Goal: Find specific page/section: Find specific page/section

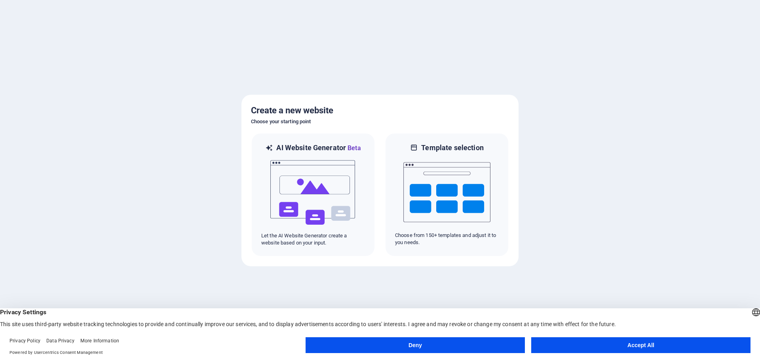
click at [583, 339] on button "Accept All" at bounding box center [640, 345] width 219 height 16
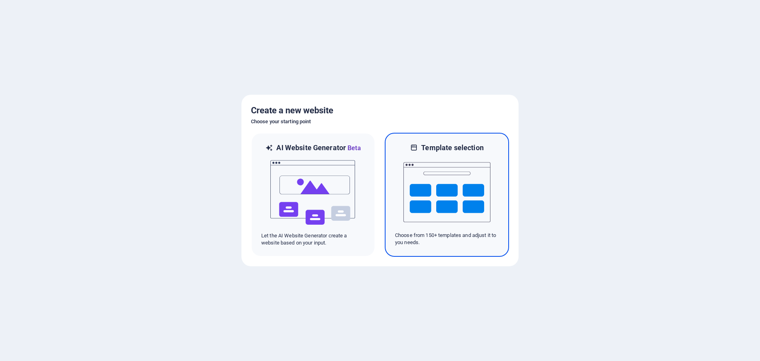
click at [411, 184] on img at bounding box center [447, 191] width 87 height 79
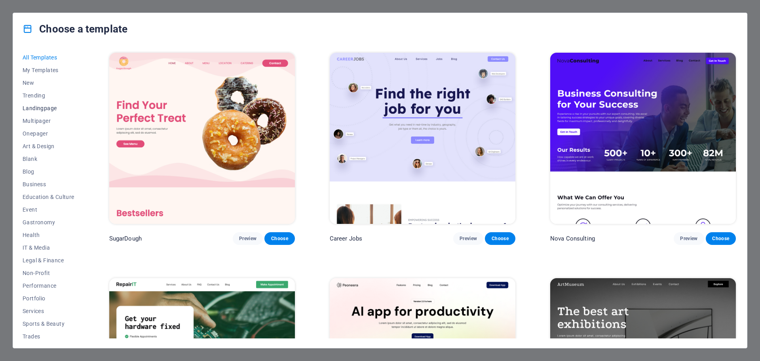
scroll to position [30, 0]
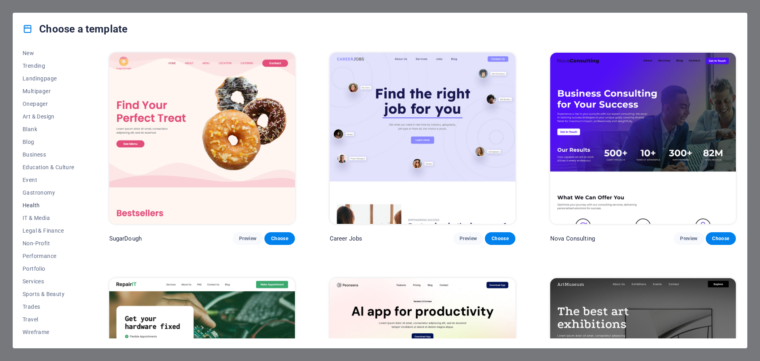
click at [33, 204] on span "Health" at bounding box center [49, 205] width 52 height 6
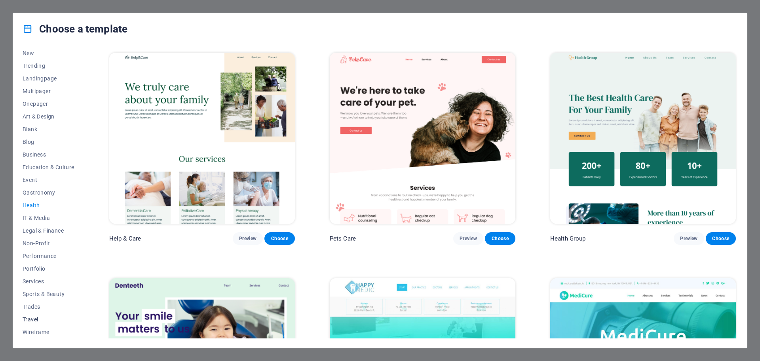
click at [29, 316] on span "Travel" at bounding box center [49, 319] width 52 height 6
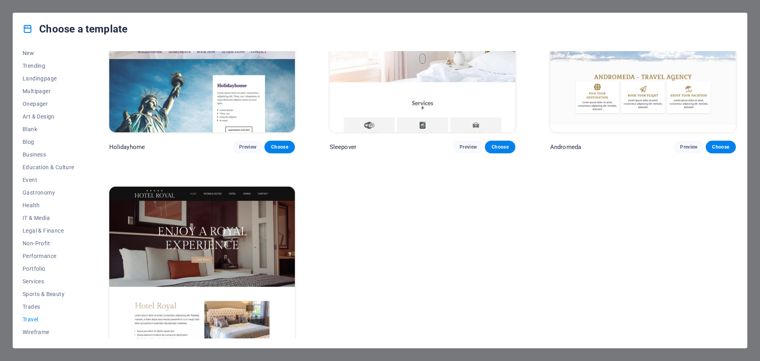
scroll to position [355, 0]
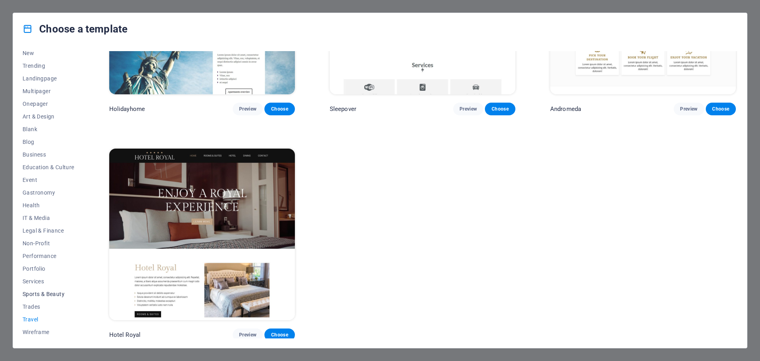
click at [26, 293] on span "Sports & Beauty" at bounding box center [49, 294] width 52 height 6
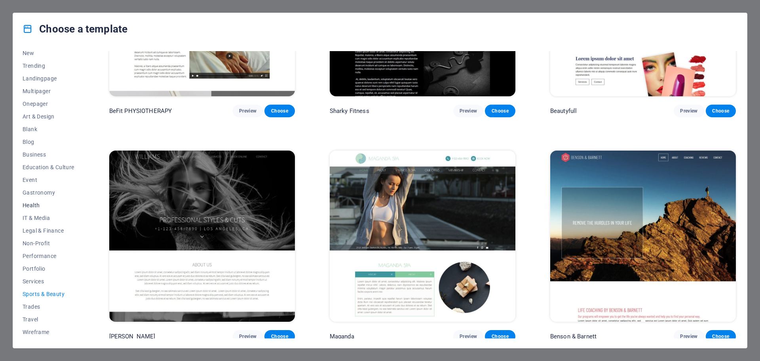
scroll to position [0, 0]
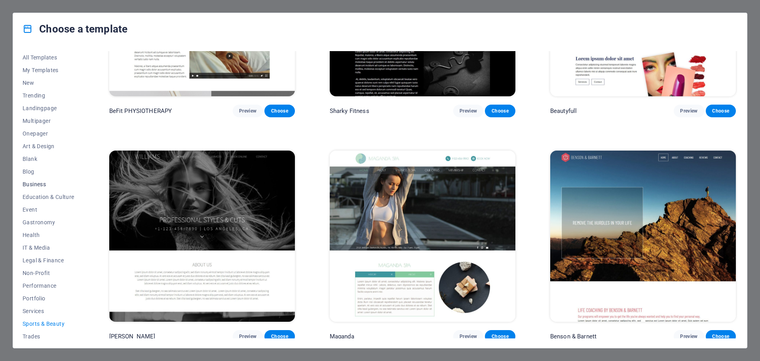
click at [36, 183] on span "Business" at bounding box center [49, 184] width 52 height 6
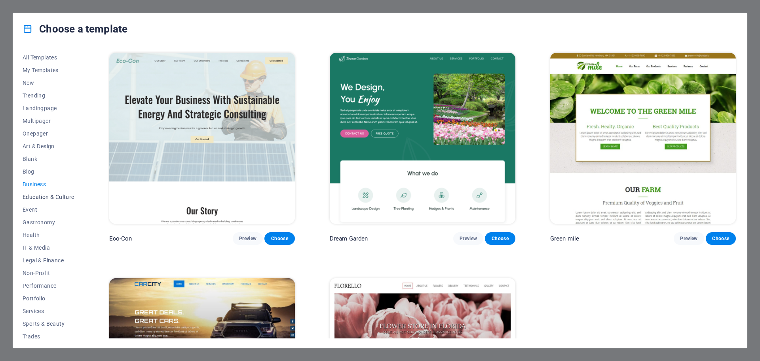
click at [36, 193] on button "Education & Culture" at bounding box center [49, 196] width 52 height 13
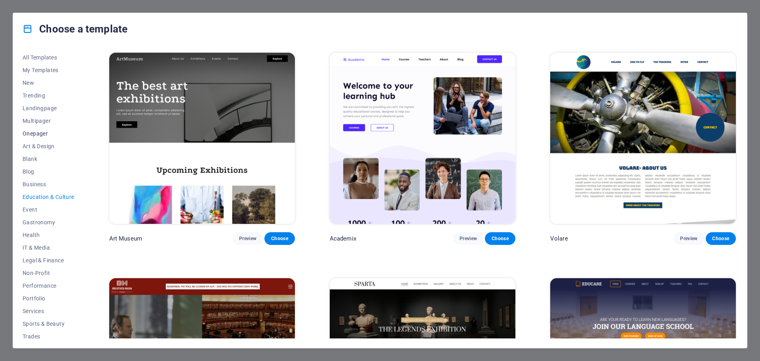
scroll to position [30, 0]
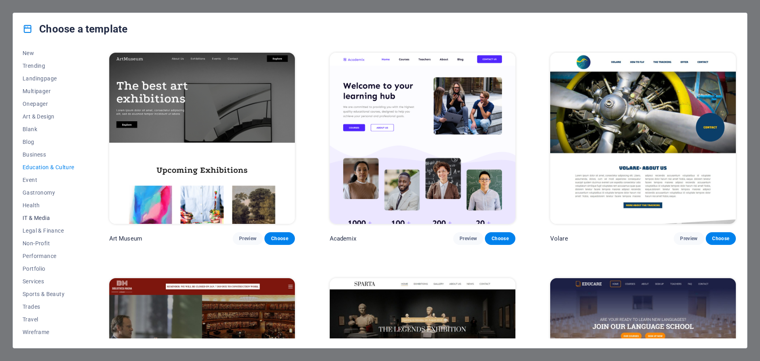
click at [44, 215] on span "IT & Media" at bounding box center [49, 218] width 52 height 6
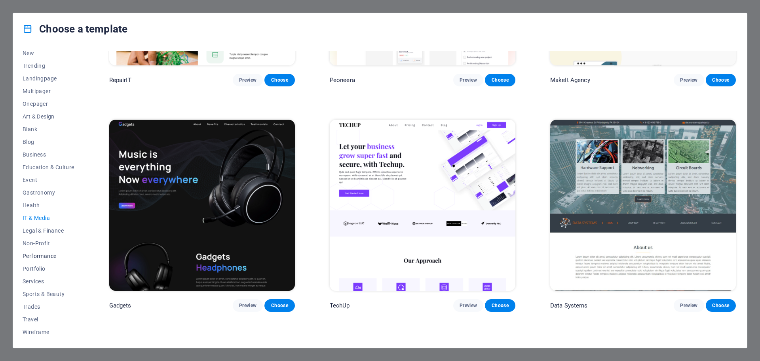
click at [53, 250] on button "Performance" at bounding box center [49, 255] width 52 height 13
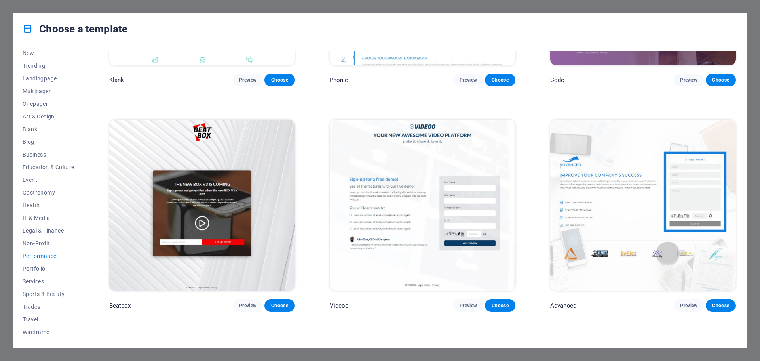
click at [47, 258] on span "Performance" at bounding box center [49, 256] width 52 height 6
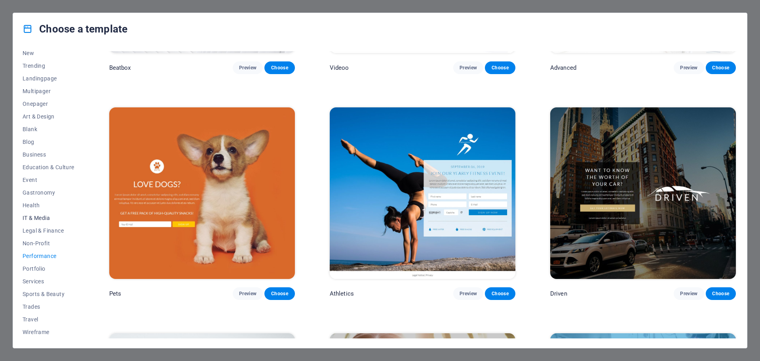
scroll to position [436, 0]
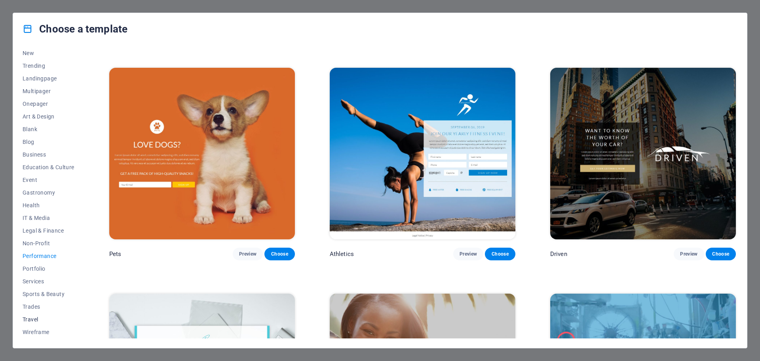
click at [32, 321] on span "Travel" at bounding box center [49, 319] width 52 height 6
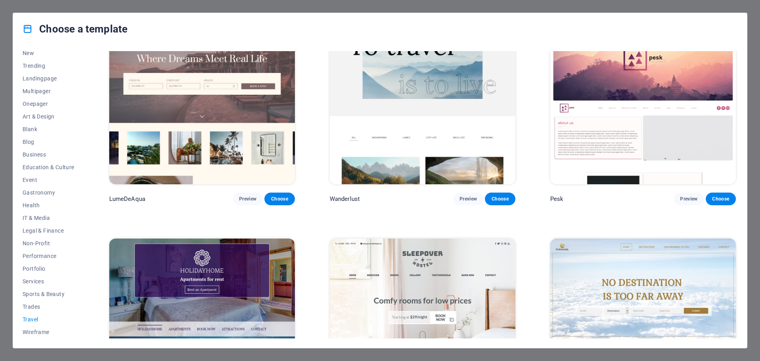
scroll to position [0, 0]
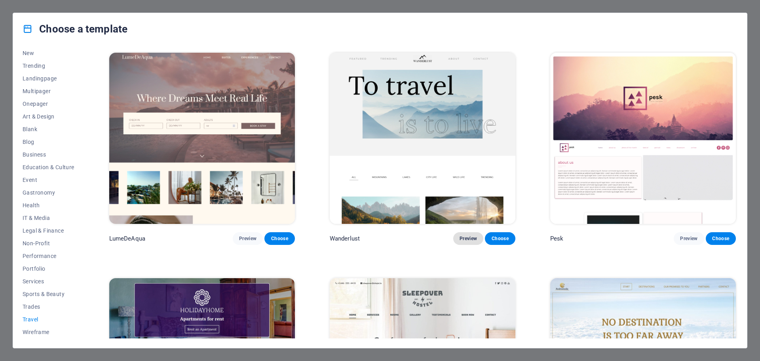
click at [466, 239] on span "Preview" at bounding box center [468, 238] width 17 height 6
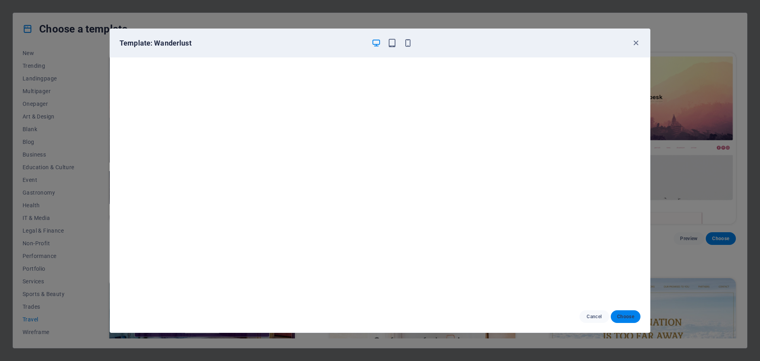
click at [625, 315] on span "Choose" at bounding box center [625, 316] width 17 height 6
